Goal: Find specific page/section: Find specific page/section

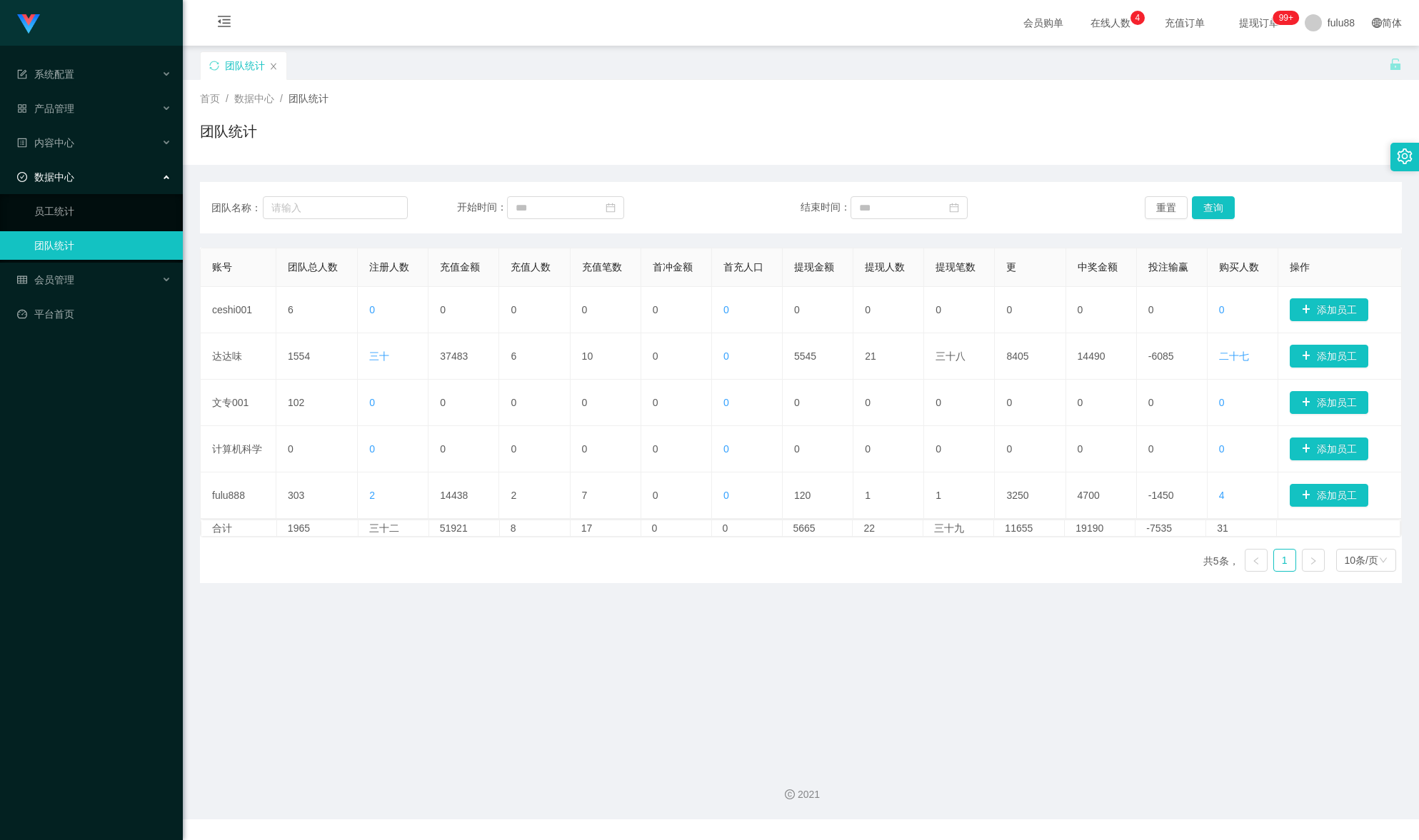
click at [453, 602] on main "关闭门户 关闭右侧 关闭其他 刷新页面 团队统计 首页 / 数据中心 / 团队统计 / 团队统计 团队名称： 开始时间： 结束时间： 重置 查询 账号 团队总…" at bounding box center [801, 399] width 1237 height 707
click at [83, 210] on link "员工统计" at bounding box center [103, 211] width 137 height 28
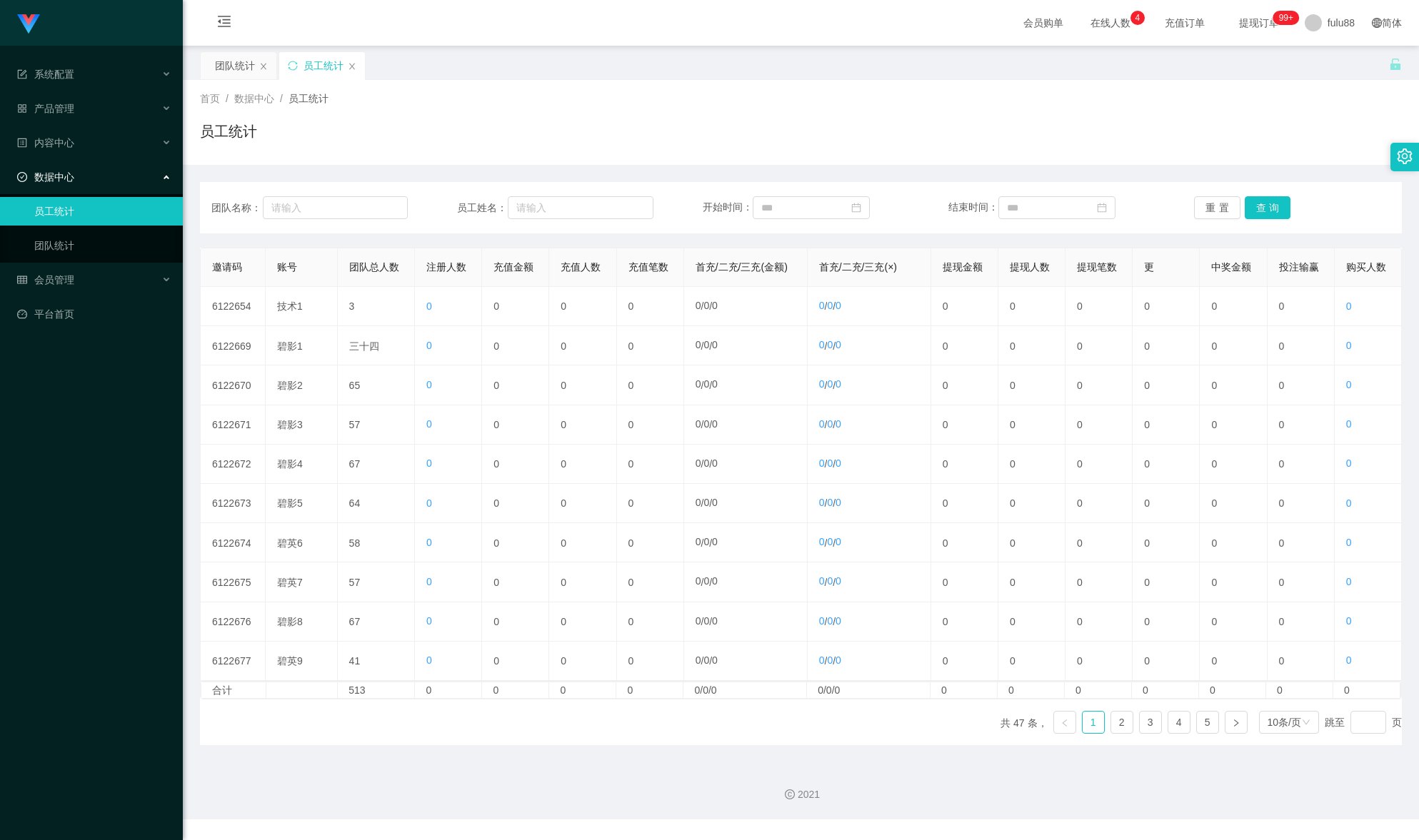
click at [1185, 734] on ul "共 47 条， 1 2 3 4 5 10条/页 跳至 页" at bounding box center [1201, 723] width 402 height 23
click at [1197, 733] on link "5" at bounding box center [1208, 723] width 21 height 21
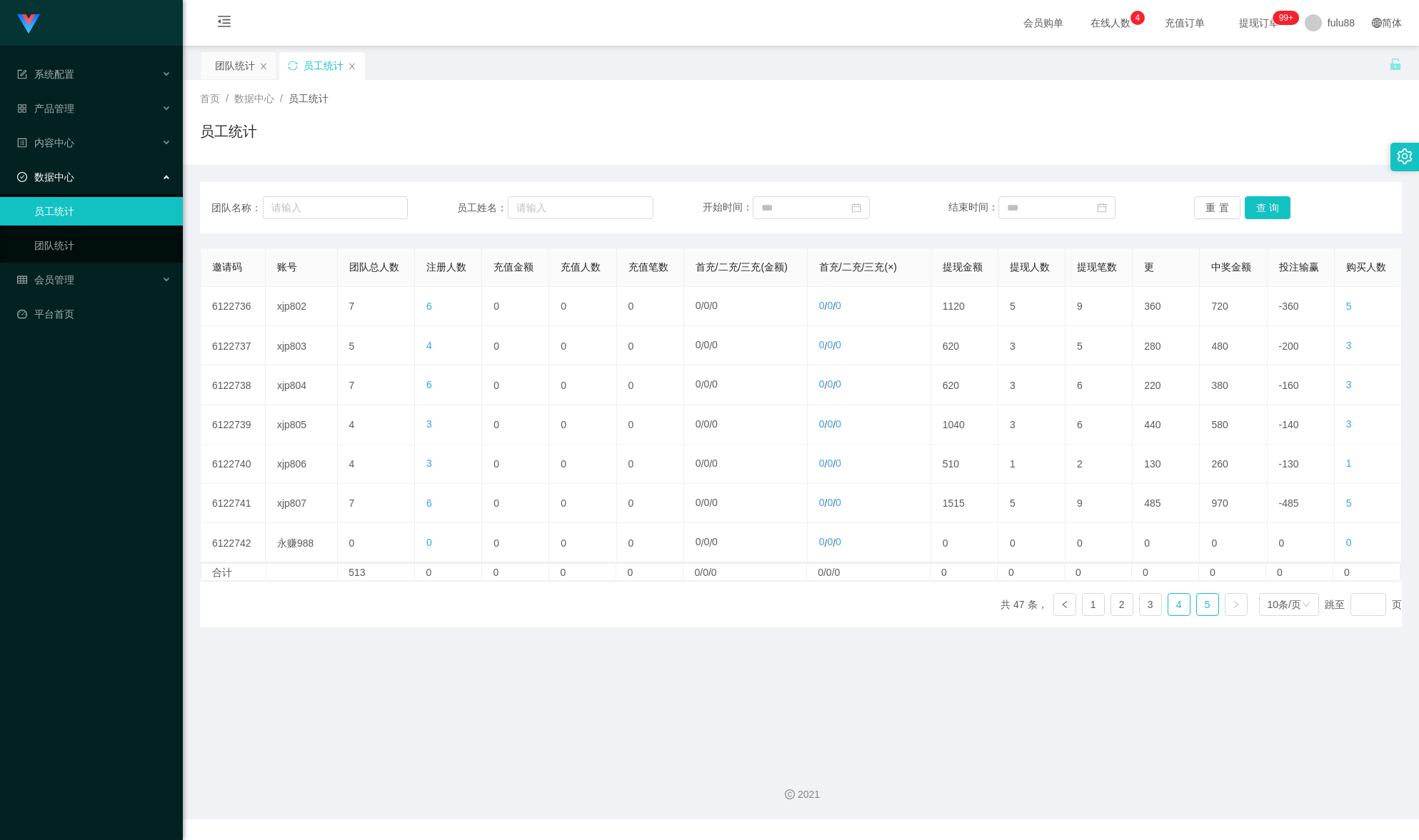
click at [1170, 615] on link "4" at bounding box center [1179, 604] width 21 height 21
